Goal: Communication & Community: Answer question/provide support

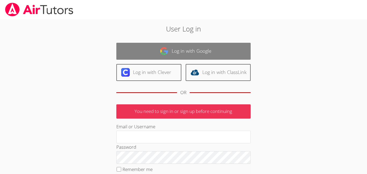
click at [141, 54] on link "Log in with Google" at bounding box center [183, 51] width 134 height 17
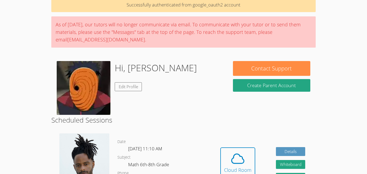
scroll to position [29, 0]
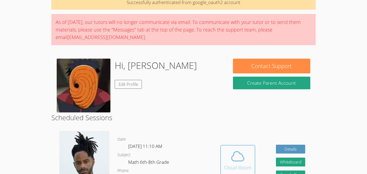
click at [245, 157] on icon at bounding box center [238, 156] width 15 height 15
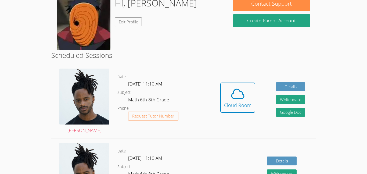
scroll to position [92, 0]
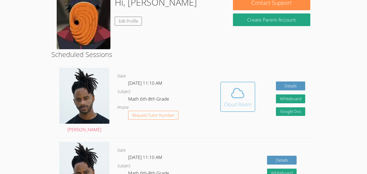
click at [229, 83] on button "Cloud Room" at bounding box center [238, 97] width 35 height 30
click at [238, 101] on div "Cloud Room" at bounding box center [237, 105] width 27 height 8
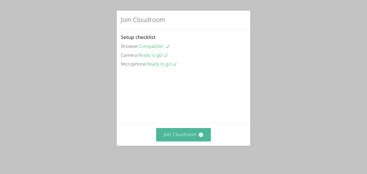
click at [196, 135] on button "Join Cloudroom" at bounding box center [183, 134] width 55 height 13
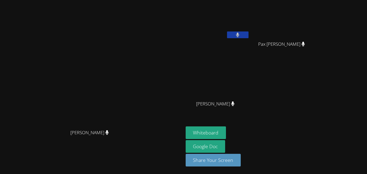
click at [240, 35] on icon at bounding box center [237, 35] width 3 height 5
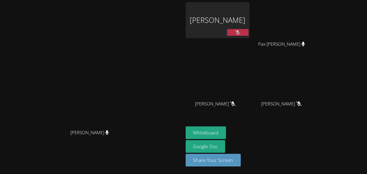
click at [247, 10] on div "[PERSON_NAME]" at bounding box center [218, 20] width 64 height 36
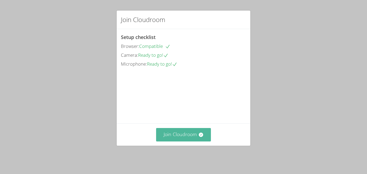
click at [187, 141] on button "Join Cloudroom" at bounding box center [183, 134] width 55 height 13
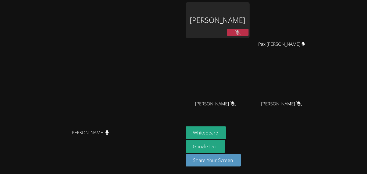
click at [132, 116] on video at bounding box center [91, 76] width 81 height 101
click at [250, 26] on div "Josue Aviles" at bounding box center [218, 20] width 64 height 36
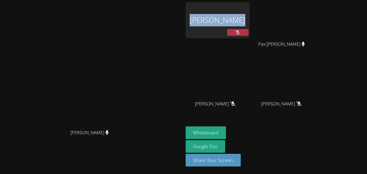
click at [250, 31] on div "[PERSON_NAME]" at bounding box center [218, 20] width 64 height 36
click at [250, 38] on div "[PERSON_NAME]" at bounding box center [218, 31] width 64 height 58
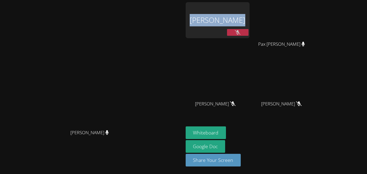
click at [242, 45] on div "[PERSON_NAME]" at bounding box center [218, 31] width 64 height 58
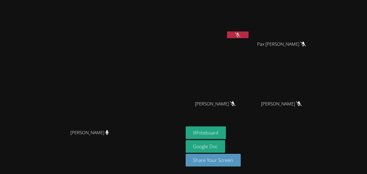
click at [249, 37] on button at bounding box center [238, 34] width 22 height 7
click at [240, 35] on icon at bounding box center [237, 35] width 3 height 5
click at [241, 35] on icon at bounding box center [238, 35] width 6 height 5
click at [240, 35] on icon at bounding box center [237, 35] width 3 height 5
click at [226, 136] on button "Whiteboard" at bounding box center [206, 132] width 41 height 13
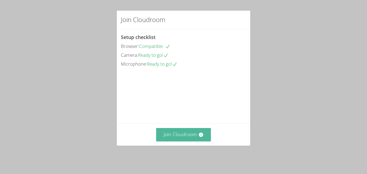
click at [185, 139] on button "Join Cloudroom" at bounding box center [183, 134] width 55 height 13
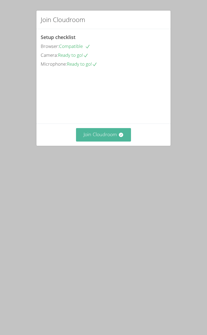
click at [96, 141] on button "Join Cloudroom" at bounding box center [103, 134] width 55 height 13
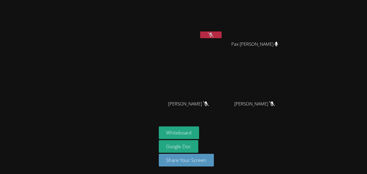
click at [88, 42] on div at bounding box center [78, 87] width 153 height 170
click at [217, 34] on button at bounding box center [211, 34] width 22 height 7
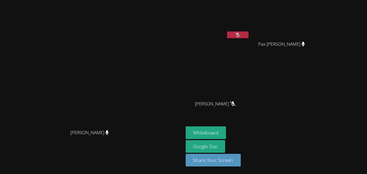
click at [241, 36] on icon at bounding box center [238, 35] width 6 height 5
click at [249, 36] on button at bounding box center [238, 34] width 22 height 7
click at [241, 34] on icon at bounding box center [238, 35] width 6 height 5
click at [240, 34] on icon at bounding box center [237, 35] width 3 height 5
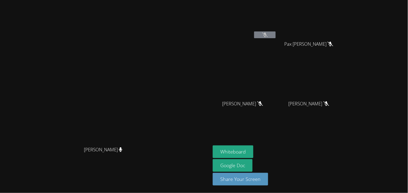
click at [276, 37] on button at bounding box center [265, 34] width 22 height 7
click at [268, 35] on icon at bounding box center [265, 35] width 6 height 5
click at [268, 33] on icon at bounding box center [265, 35] width 6 height 5
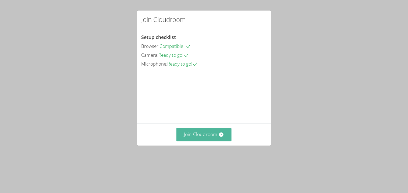
click at [197, 141] on button "Join Cloudroom" at bounding box center [203, 134] width 55 height 13
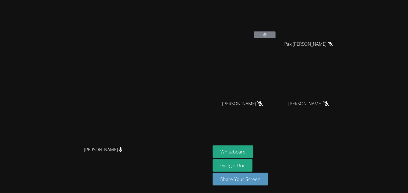
click at [276, 35] on button at bounding box center [265, 34] width 22 height 7
click at [208, 30] on div "[PERSON_NAME]" at bounding box center [105, 86] width 206 height 116
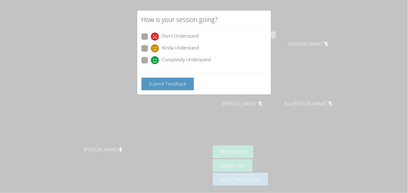
click at [151, 52] on span at bounding box center [151, 52] width 0 height 0
click at [151, 50] on input "Kinda Understand" at bounding box center [153, 47] width 5 height 5
radio input "true"
click at [163, 82] on span "Submit Feedback" at bounding box center [168, 83] width 38 height 6
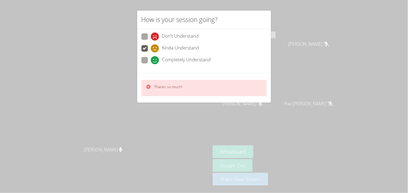
click at [139, 99] on div "Thanks so much!" at bounding box center [204, 88] width 134 height 30
